Goal: Entertainment & Leisure: Browse casually

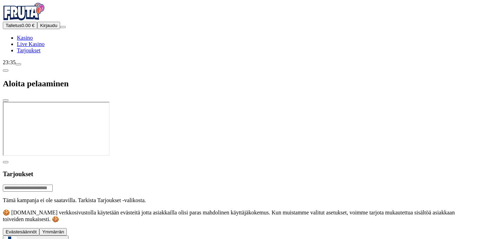
click at [46, 28] on span "Kirjaudu" at bounding box center [48, 25] width 17 height 5
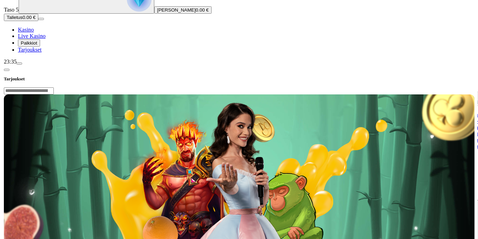
scroll to position [105, 0]
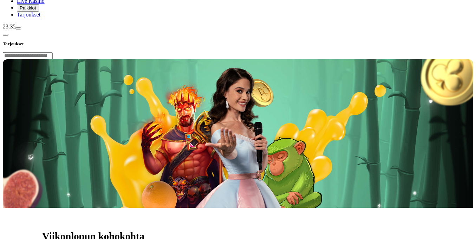
click at [36, 11] on span "Palkkiot" at bounding box center [28, 7] width 17 height 5
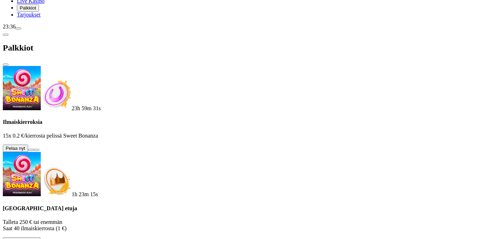
click at [34, 149] on button at bounding box center [31, 150] width 6 height 2
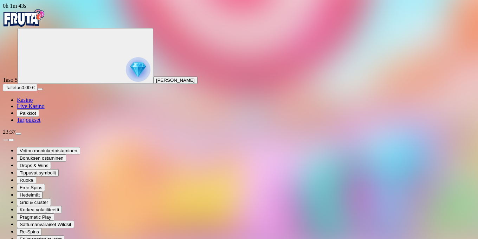
click at [33, 103] on span "Kasino" at bounding box center [25, 100] width 16 height 6
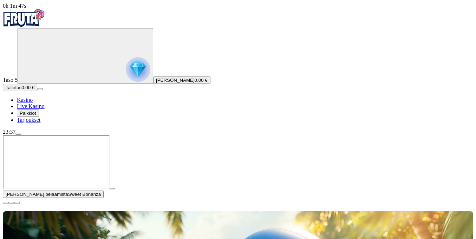
click at [6, 203] on span "close icon" at bounding box center [6, 203] width 0 height 0
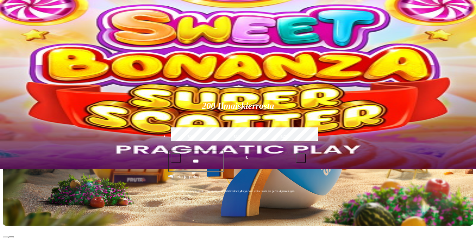
scroll to position [141, 0]
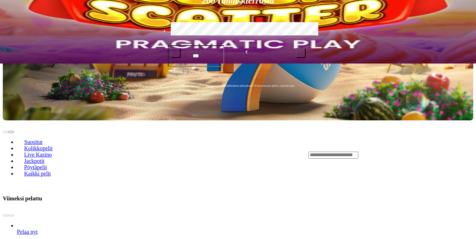
scroll to position [211, 0]
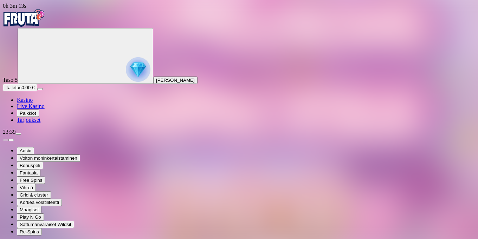
click at [33, 103] on span "Kasino" at bounding box center [25, 100] width 16 height 6
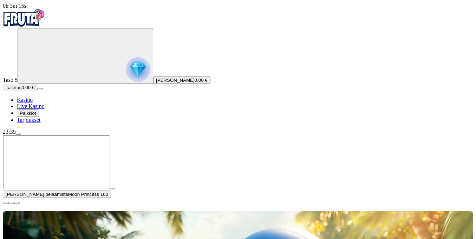
type input "****"
